Goal: Transaction & Acquisition: Purchase product/service

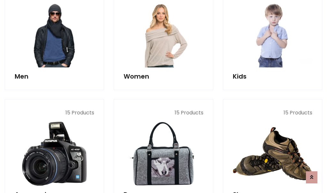
scroll to position [463, 0]
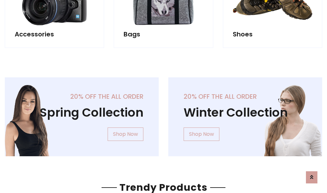
click at [163, 114] on div "20% off the all order Winter Collection Shop Now" at bounding box center [244, 121] width 163 height 89
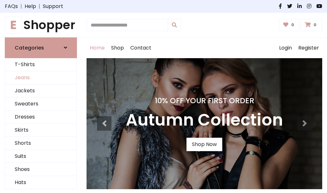
click at [41, 78] on link "Jeans" at bounding box center [40, 77] width 71 height 13
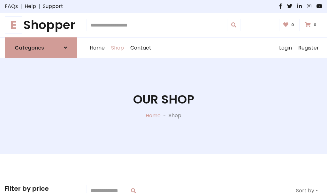
scroll to position [201, 0]
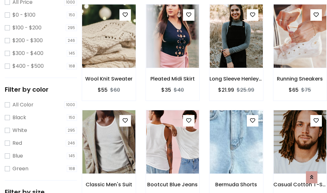
click at [108, 50] on img at bounding box center [109, 35] width 64 height 153
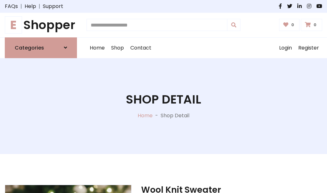
scroll to position [69, 0]
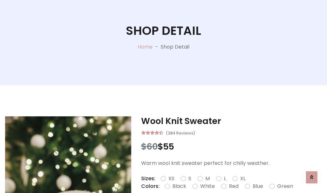
click at [233, 186] on label "Red" at bounding box center [234, 186] width 10 height 8
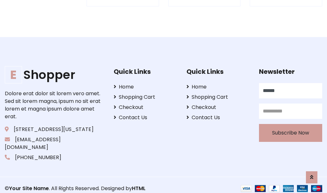
scroll to position [627, 0]
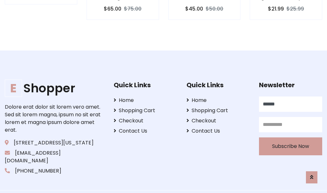
type input "******"
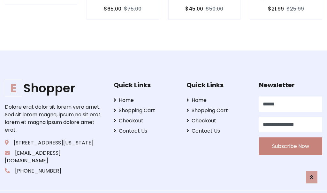
type input "**********"
click at [290, 138] on button "Subscribe Now" at bounding box center [290, 146] width 63 height 18
